Goal: Task Accomplishment & Management: Use online tool/utility

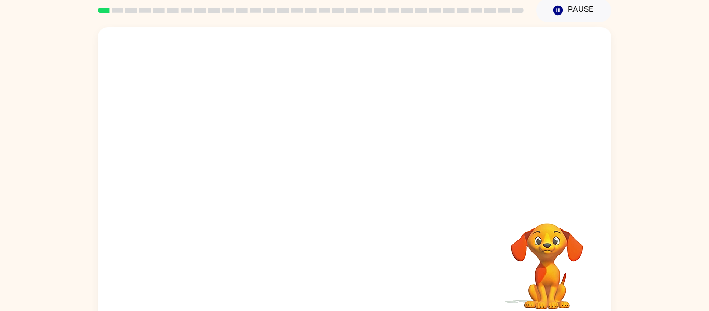
scroll to position [54, 0]
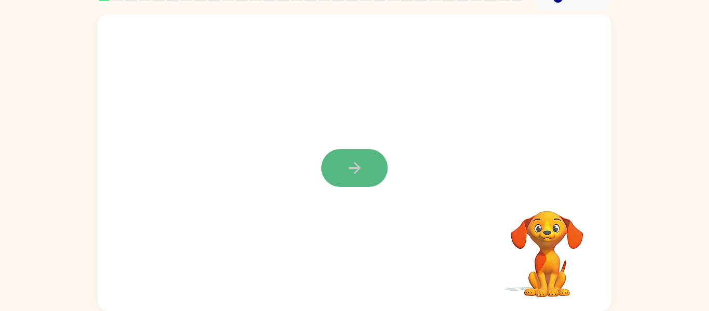
click at [361, 173] on icon "button" at bounding box center [355, 168] width 18 height 18
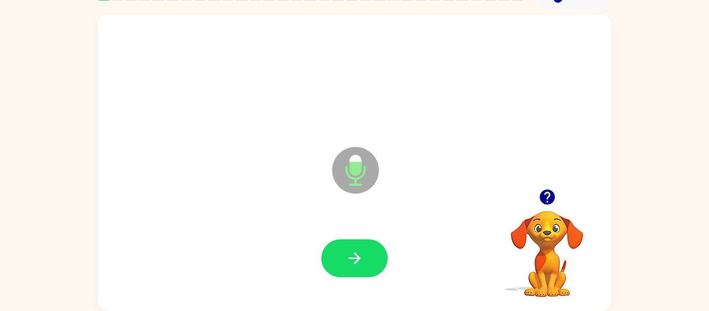
click at [547, 196] on icon "button" at bounding box center [546, 196] width 15 height 15
click at [350, 260] on icon "button" at bounding box center [355, 258] width 18 height 18
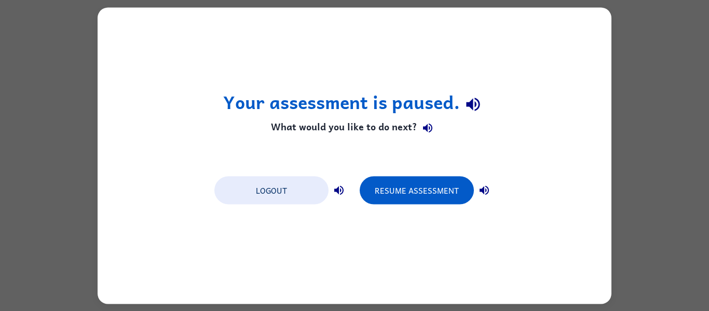
scroll to position [0, 0]
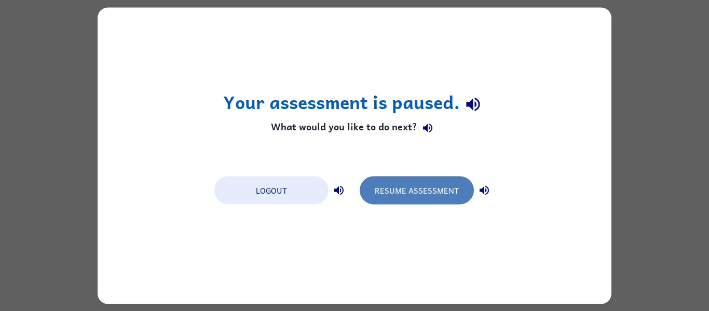
click at [418, 197] on button "Resume Assessment" at bounding box center [417, 190] width 114 height 28
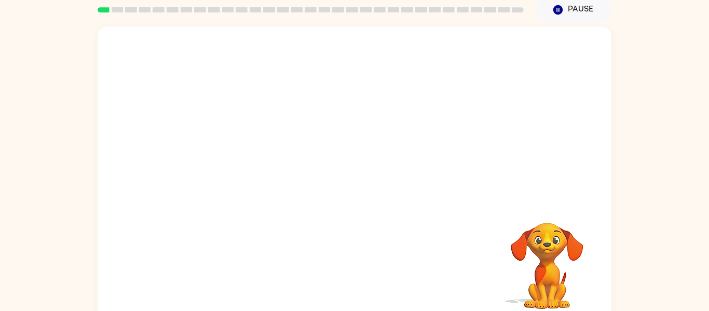
scroll to position [54, 0]
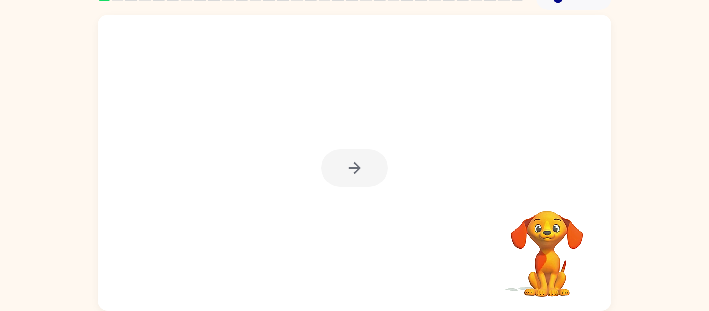
click at [345, 164] on div at bounding box center [354, 168] width 66 height 38
click at [552, 268] on video "Your browser must support playing .mp4 files to use Literably. Please try using…" at bounding box center [547, 247] width 104 height 104
click at [552, 259] on video "Your browser must support playing .mp4 files to use Literably. Please try using…" at bounding box center [547, 247] width 104 height 104
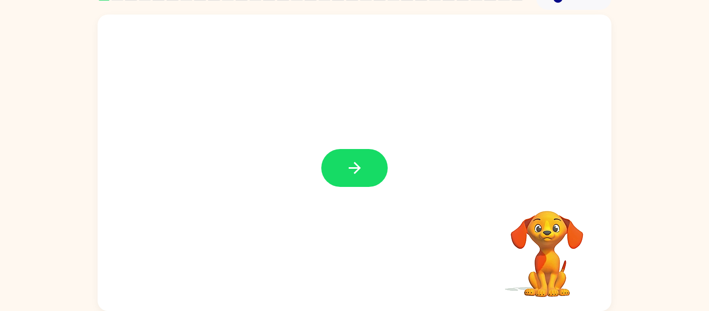
click at [538, 197] on video "Your browser must support playing .mp4 files to use Literably. Please try using…" at bounding box center [547, 247] width 104 height 104
click at [544, 206] on video "Your browser must support playing .mp4 files to use Literably. Please try using…" at bounding box center [547, 247] width 104 height 104
click at [368, 160] on button "button" at bounding box center [354, 168] width 66 height 38
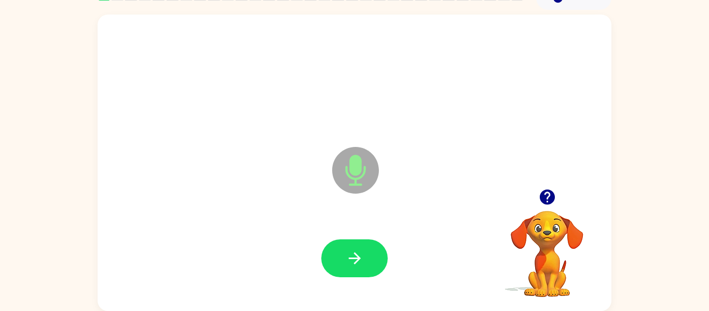
click at [495, 192] on div at bounding box center [547, 197] width 104 height 26
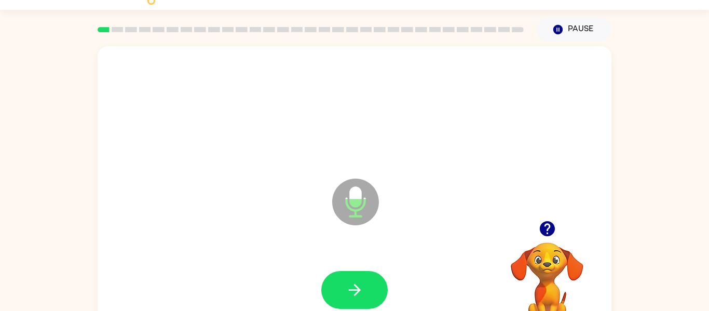
scroll to position [0, 0]
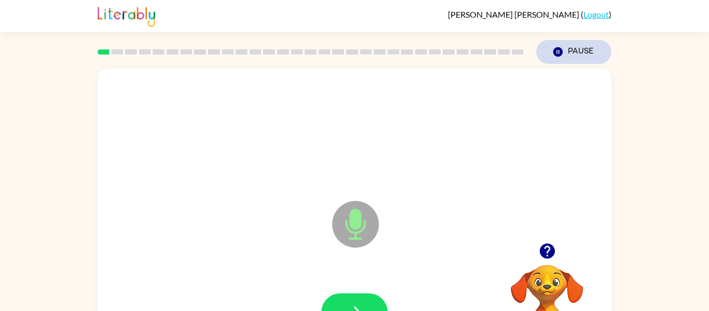
click at [573, 51] on button "Pause Pause" at bounding box center [573, 52] width 75 height 24
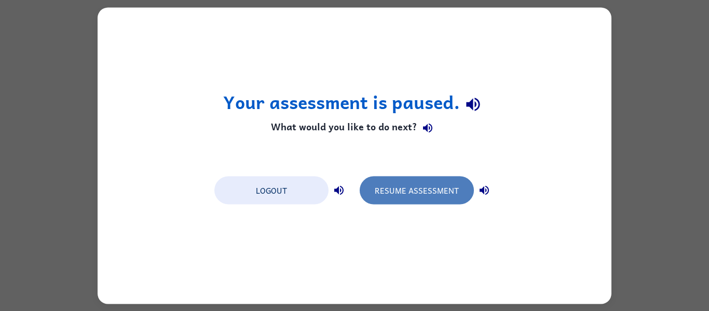
click at [409, 197] on button "Resume Assessment" at bounding box center [417, 190] width 114 height 28
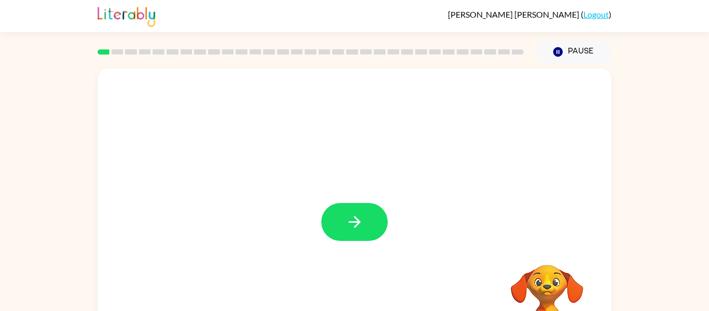
click at [295, 106] on div at bounding box center [355, 216] width 514 height 296
click at [357, 213] on icon "button" at bounding box center [355, 222] width 18 height 18
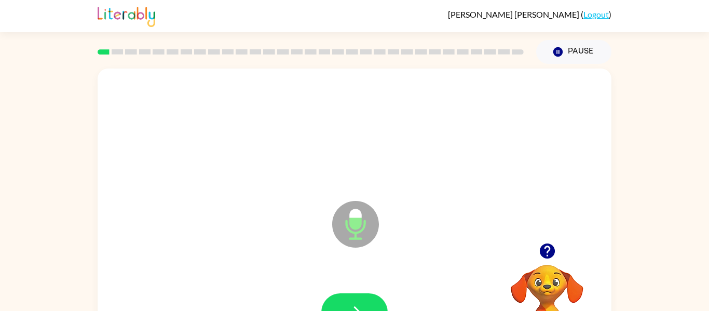
click at [550, 251] on icon "button" at bounding box center [546, 250] width 15 height 15
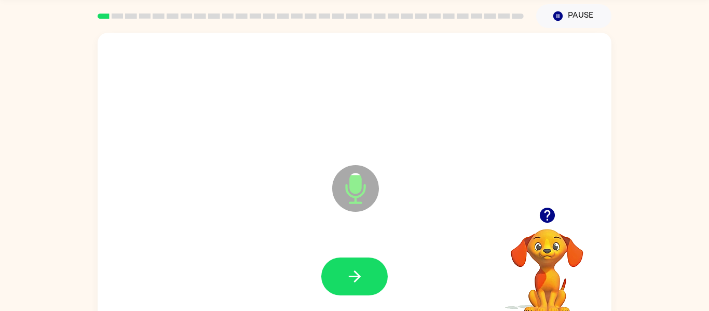
scroll to position [45, 0]
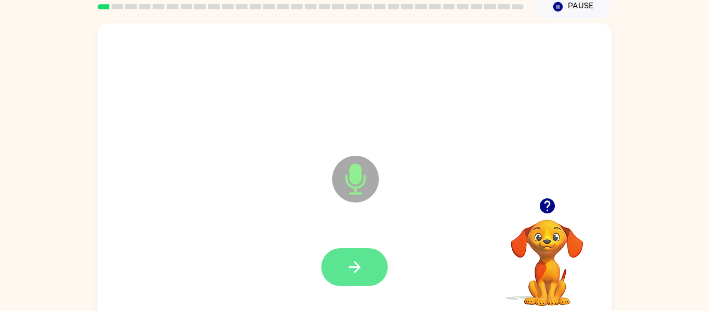
click at [359, 263] on icon "button" at bounding box center [355, 267] width 18 height 18
click at [353, 269] on icon "button" at bounding box center [355, 267] width 18 height 18
click at [352, 265] on icon "button" at bounding box center [355, 267] width 18 height 18
click at [549, 208] on icon "button" at bounding box center [546, 205] width 15 height 15
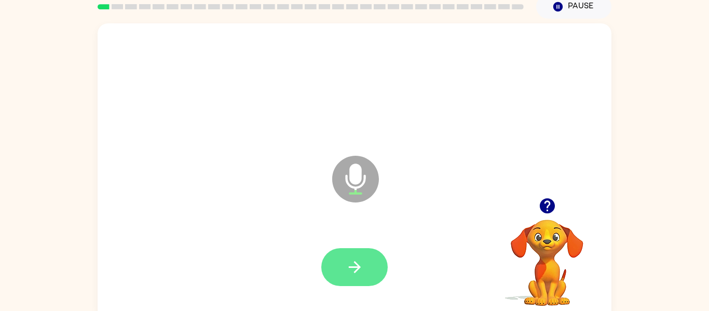
click at [357, 263] on icon "button" at bounding box center [355, 267] width 18 height 18
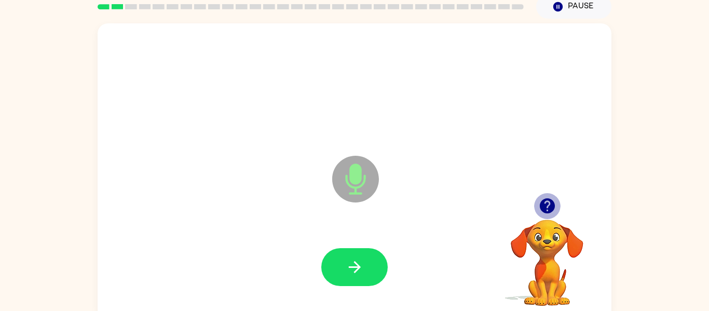
click at [545, 204] on icon "button" at bounding box center [546, 205] width 15 height 15
click at [543, 203] on icon "button" at bounding box center [546, 205] width 15 height 15
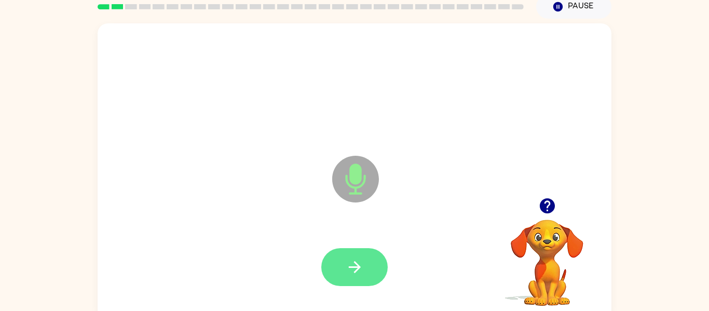
click at [361, 263] on icon "button" at bounding box center [355, 267] width 18 height 18
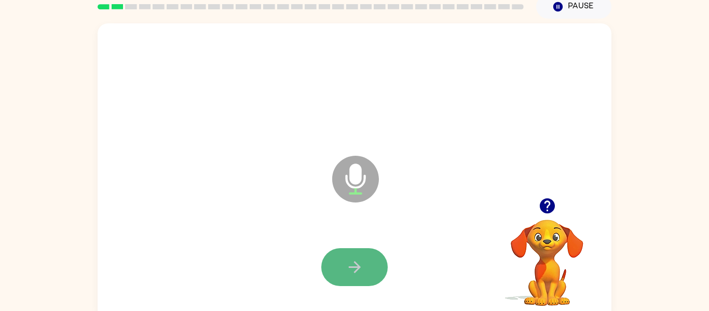
click at [357, 265] on icon "button" at bounding box center [354, 267] width 12 height 12
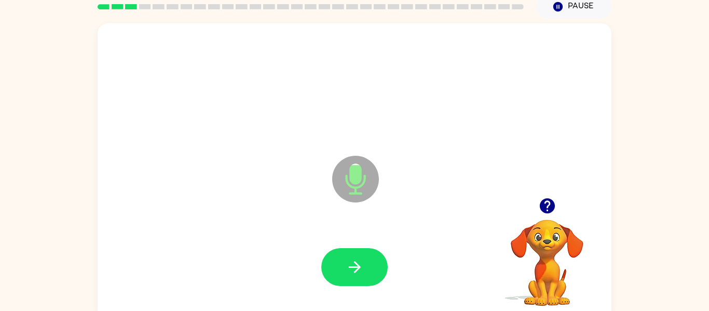
click at [357, 265] on icon "button" at bounding box center [354, 267] width 12 height 12
click at [548, 204] on icon "button" at bounding box center [547, 206] width 18 height 18
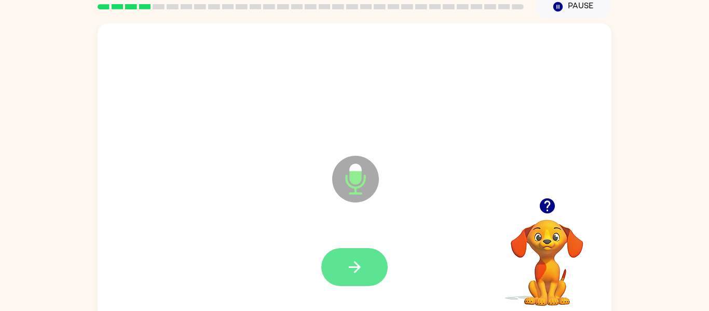
click at [346, 263] on icon "button" at bounding box center [355, 267] width 18 height 18
click at [356, 265] on icon "button" at bounding box center [355, 267] width 18 height 18
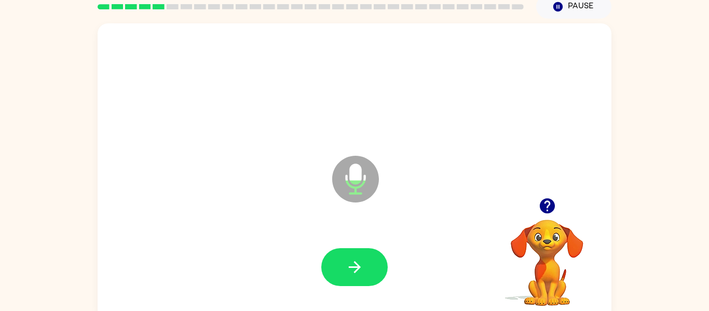
click at [356, 265] on icon "button" at bounding box center [355, 267] width 18 height 18
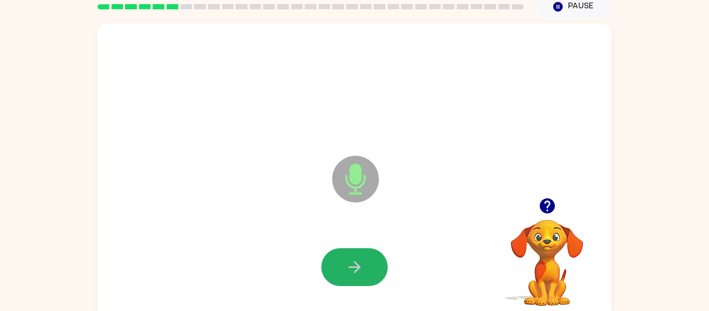
click at [356, 265] on icon "button" at bounding box center [355, 267] width 18 height 18
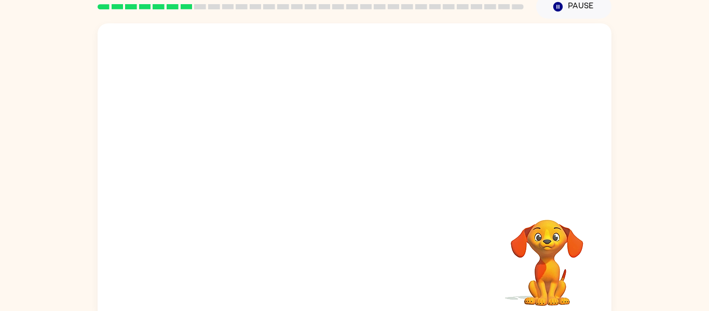
click at [554, 281] on video "Your browser must support playing .mp4 files to use Literably. Please try using…" at bounding box center [547, 255] width 104 height 104
click at [547, 215] on video "Your browser must support playing .mp4 files to use Literably. Please try using…" at bounding box center [547, 255] width 104 height 104
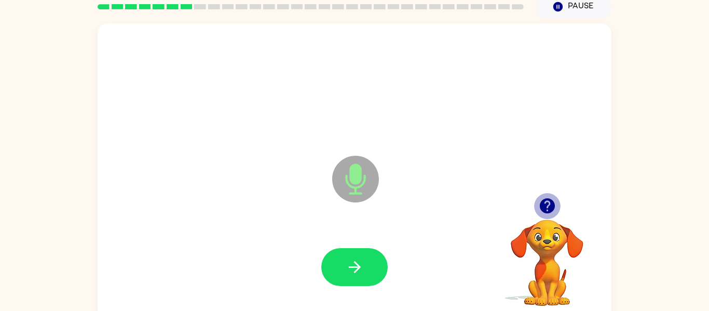
click at [555, 206] on icon "button" at bounding box center [547, 206] width 18 height 18
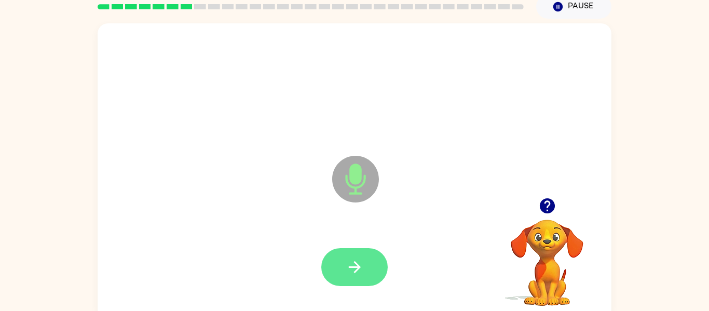
click at [353, 264] on icon "button" at bounding box center [355, 267] width 18 height 18
click at [355, 268] on icon "button" at bounding box center [355, 267] width 18 height 18
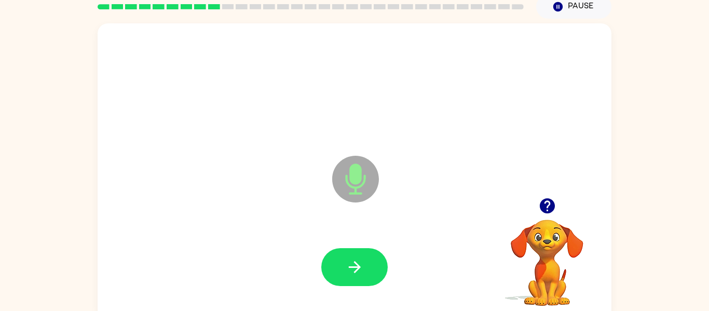
click at [355, 268] on icon "button" at bounding box center [355, 267] width 18 height 18
click at [355, 269] on icon "button" at bounding box center [355, 267] width 18 height 18
click at [546, 207] on icon "button" at bounding box center [547, 206] width 18 height 18
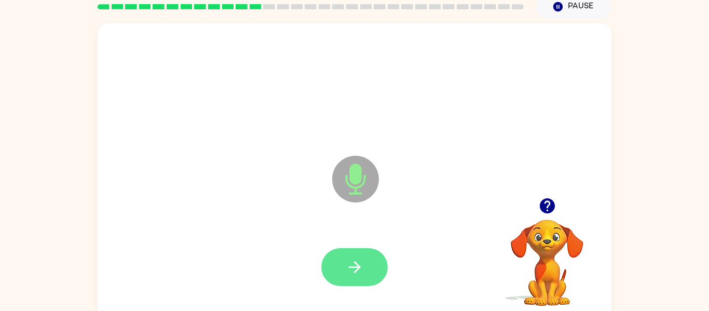
click at [351, 263] on icon "button" at bounding box center [355, 267] width 18 height 18
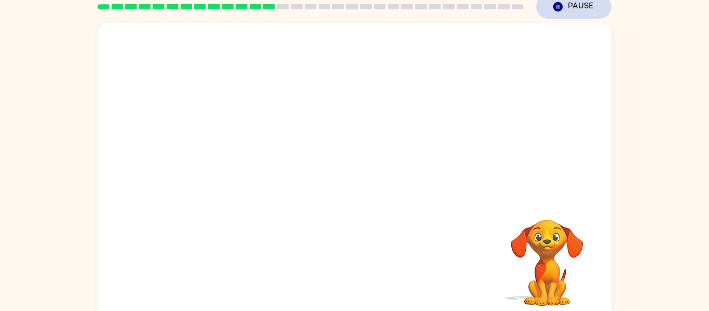
click at [567, 8] on button "Pause Pause" at bounding box center [573, 7] width 75 height 24
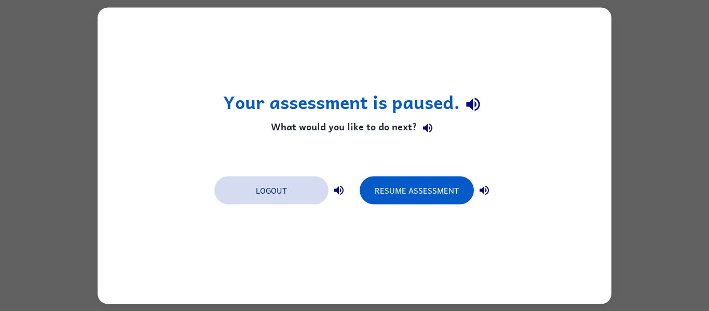
click at [281, 187] on button "Logout" at bounding box center [271, 190] width 114 height 28
